Goal: Download file/media

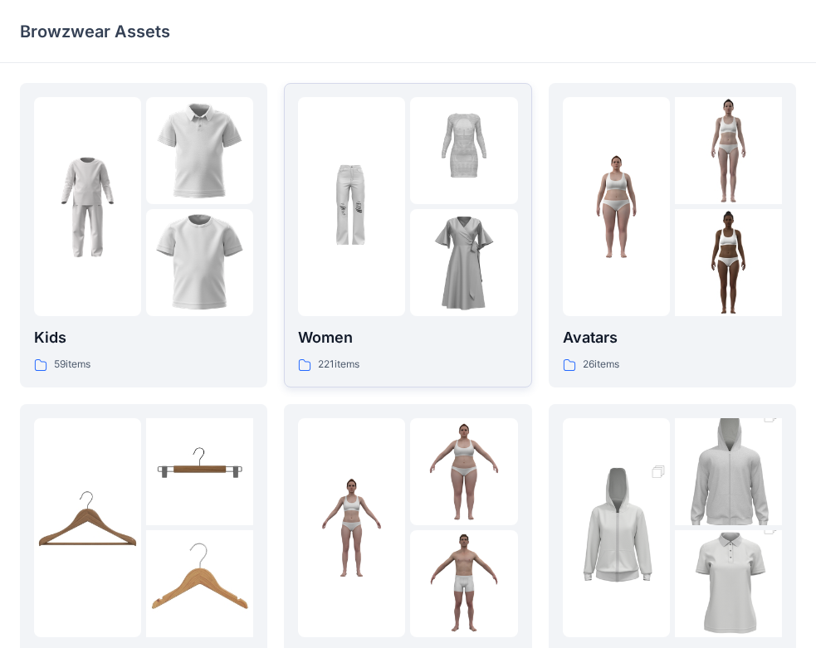
click at [405, 238] on div at bounding box center [351, 206] width 107 height 219
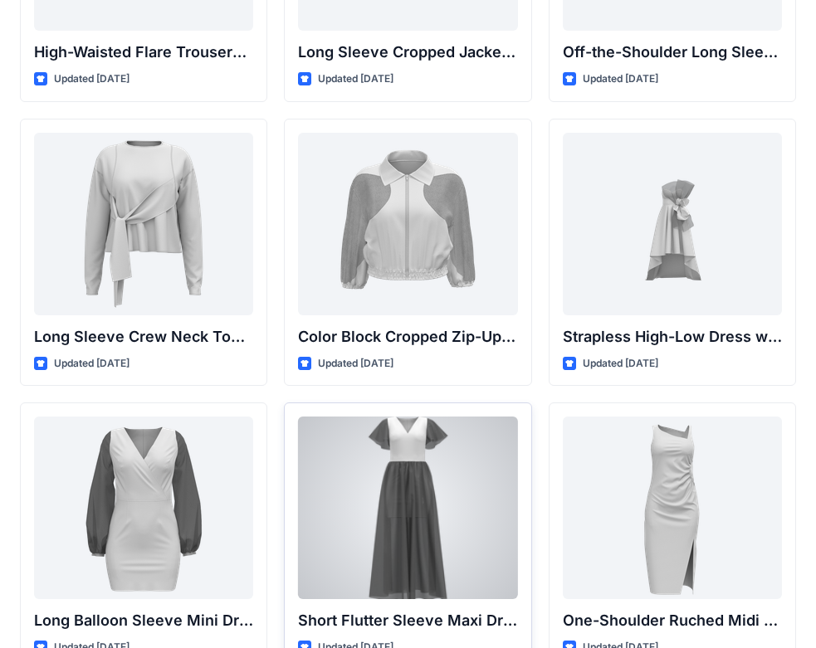
scroll to position [332, 0]
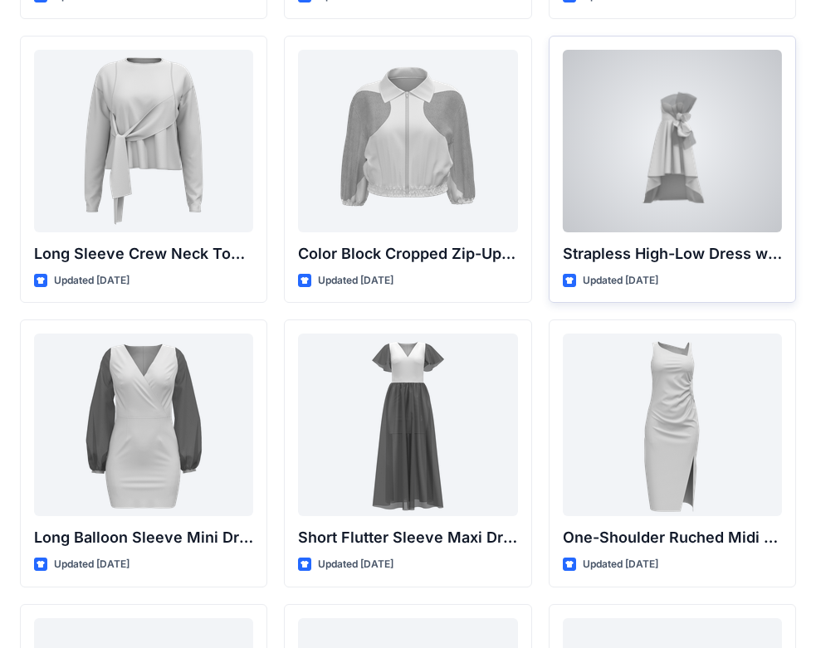
click at [656, 169] on div at bounding box center [672, 141] width 219 height 183
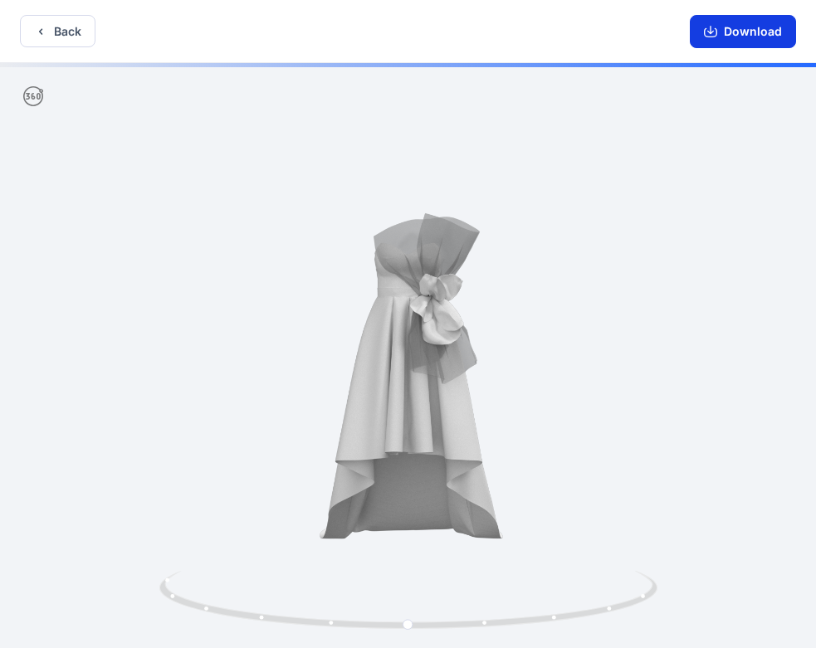
click at [732, 32] on button "Download" at bounding box center [743, 31] width 106 height 33
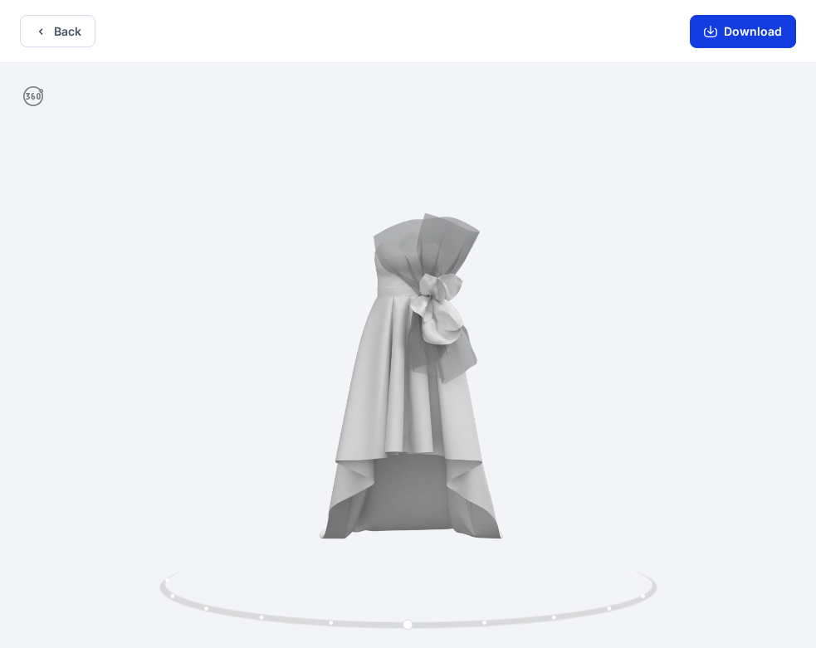
click at [712, 29] on icon "button" at bounding box center [710, 30] width 7 height 8
click at [726, 27] on button "Download" at bounding box center [743, 31] width 106 height 33
